Goal: Find specific page/section: Find specific page/section

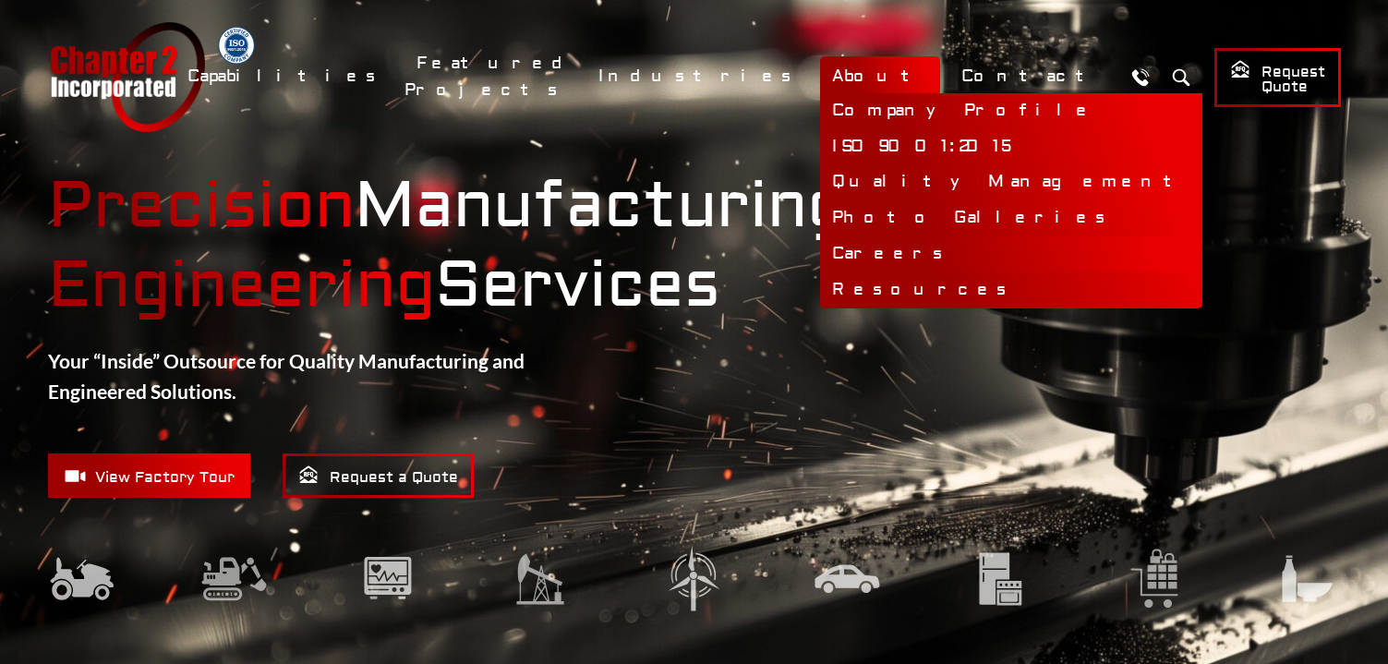
click at [936, 255] on link "Careers" at bounding box center [1011, 254] width 382 height 36
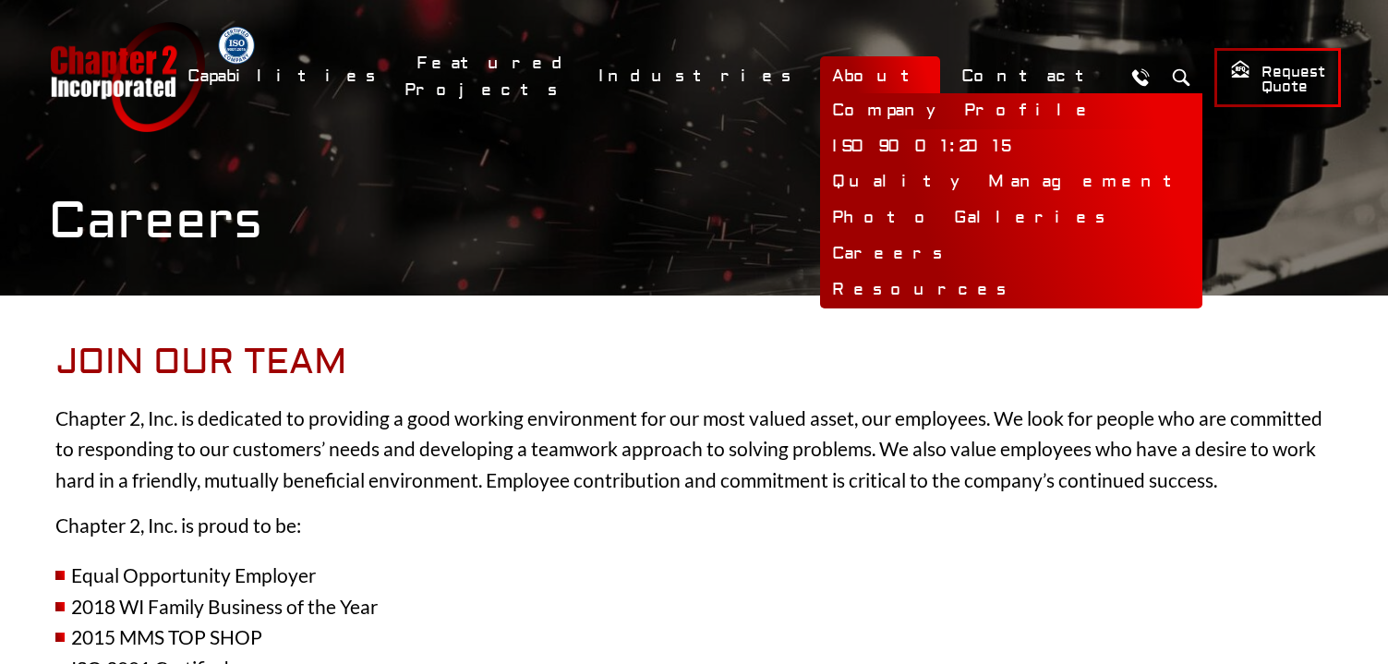
click at [927, 105] on link "Company Profile" at bounding box center [1011, 111] width 382 height 36
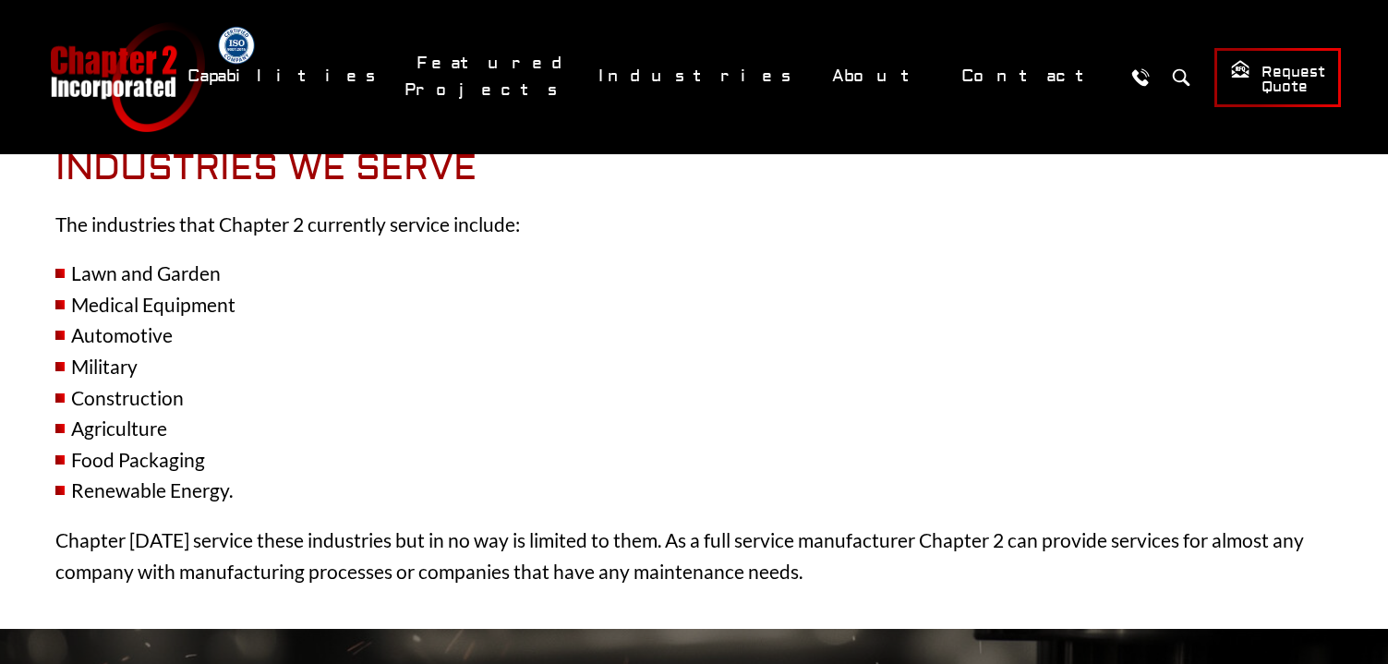
scroll to position [1754, 0]
